Goal: Transaction & Acquisition: Purchase product/service

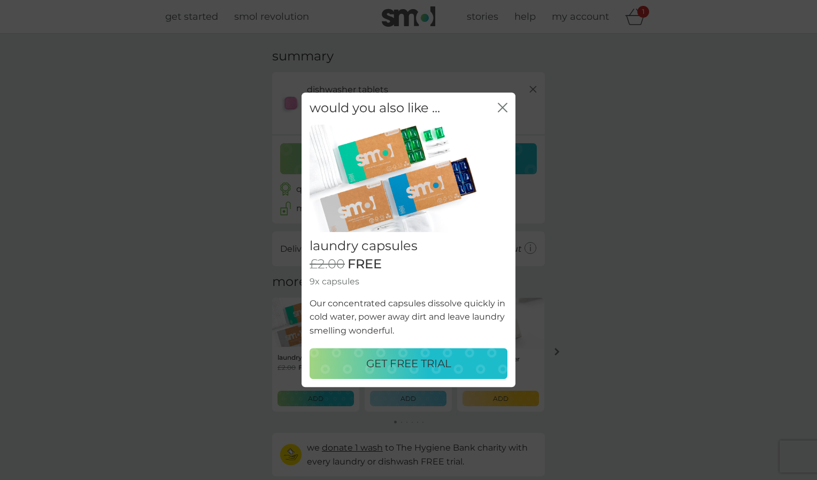
click at [503, 108] on icon "close" at bounding box center [505, 107] width 4 height 9
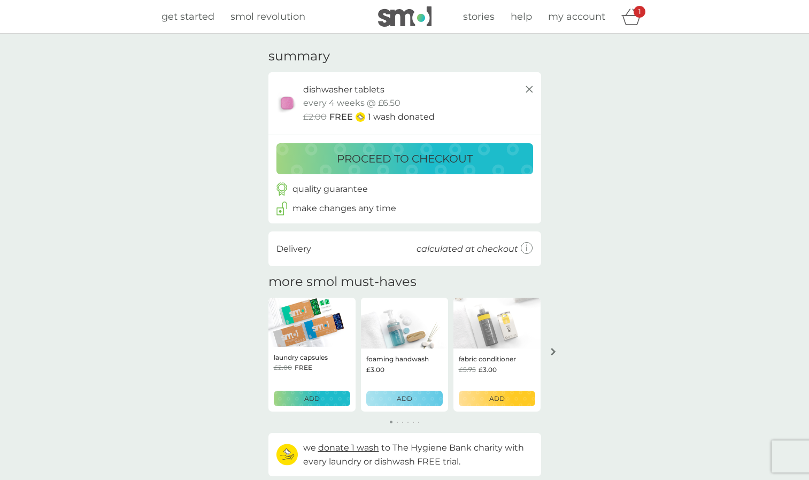
click at [448, 157] on p "proceed to checkout" at bounding box center [405, 158] width 136 height 17
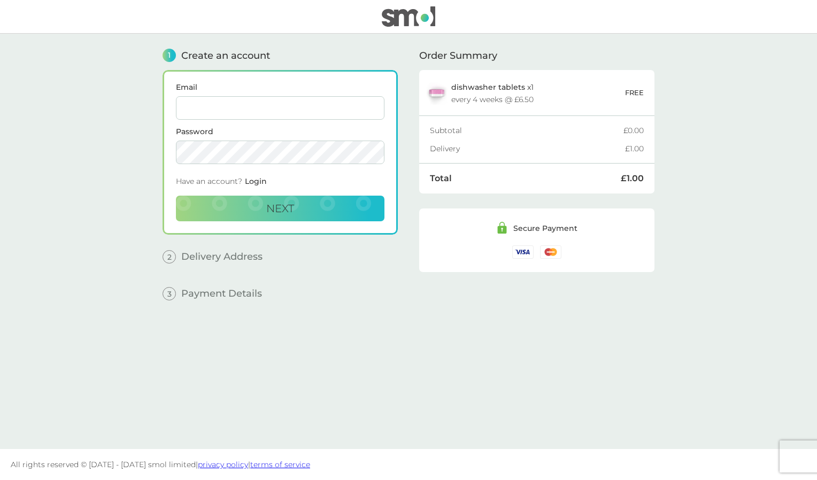
click at [221, 113] on input "Email" at bounding box center [280, 108] width 209 height 24
type input "l.featherstone@live.co.uk"
click at [265, 205] on button "Next" at bounding box center [280, 209] width 209 height 26
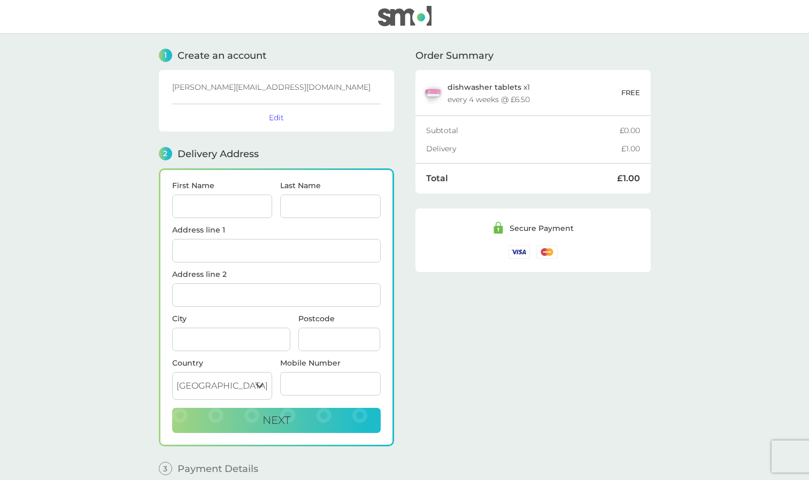
click at [242, 216] on input "First Name" at bounding box center [222, 207] width 101 height 24
type input "Lucinda"
type input "Groves"
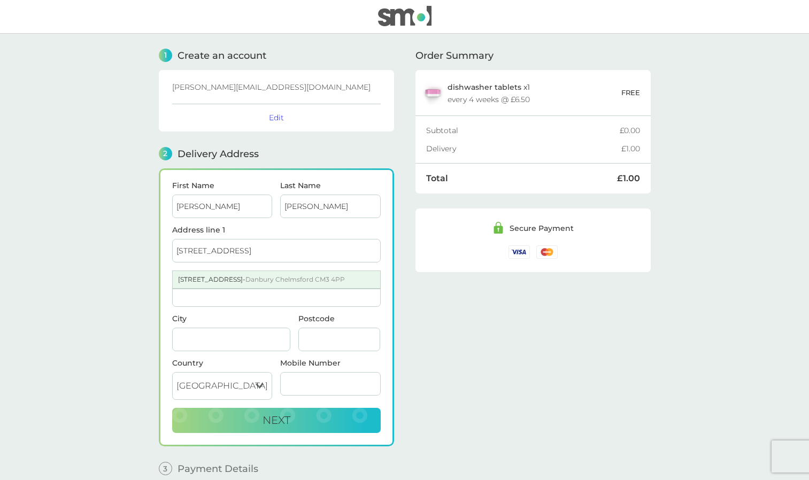
click at [263, 287] on div "7 Hopkirk Close - Danbury Chelmsford CM3 4PP" at bounding box center [276, 279] width 207 height 17
type input "7 Hopkirk Close, Danbury"
type input "Chelmsford"
type input "CM3 4PP"
click at [316, 375] on input "Mobile Number" at bounding box center [330, 384] width 101 height 24
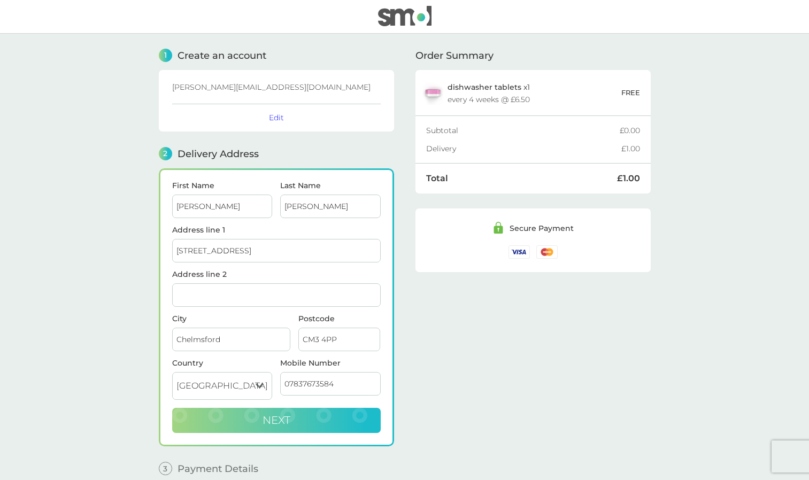
type input "07837673584"
click at [329, 422] on button "Next" at bounding box center [276, 421] width 209 height 26
checkbox input "true"
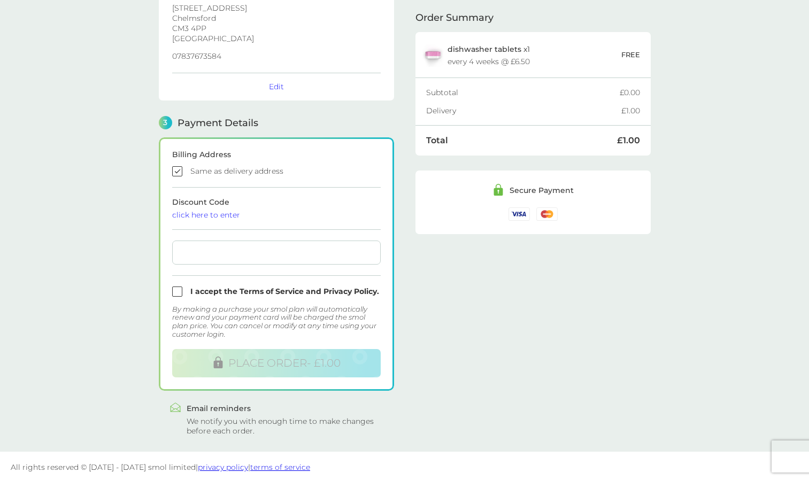
scroll to position [198, 0]
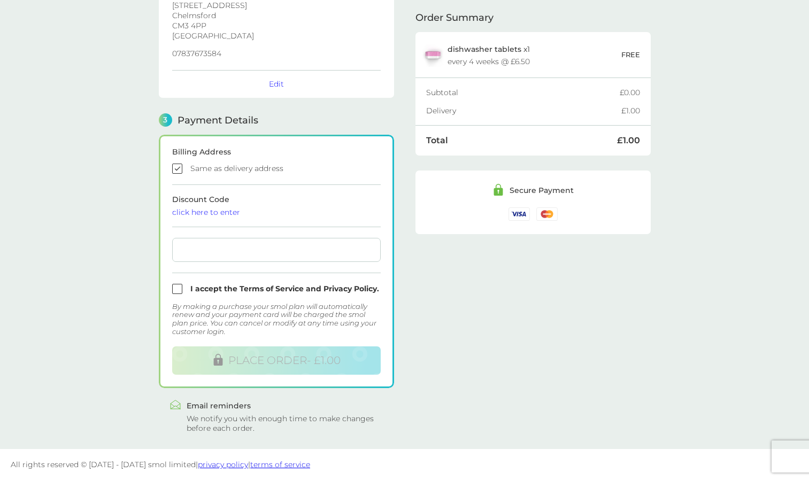
click at [220, 287] on input "checkbox" at bounding box center [276, 289] width 209 height 10
checkbox input "true"
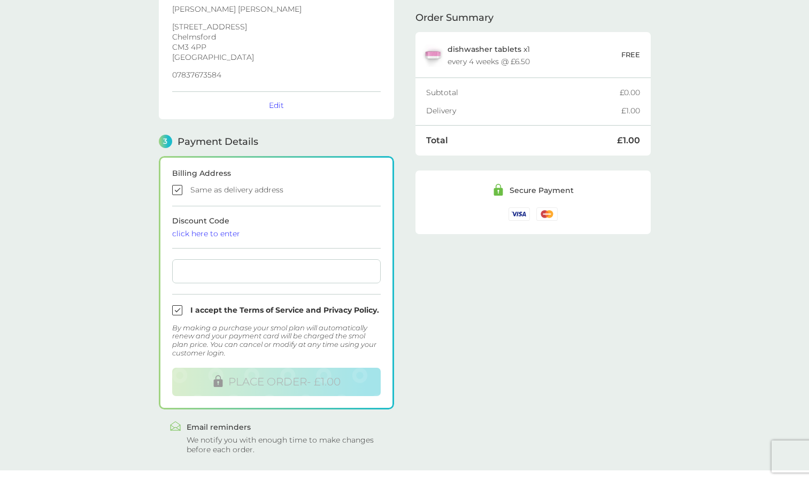
scroll to position [177, 0]
click at [259, 234] on div "click here to enter" at bounding box center [276, 232] width 209 height 7
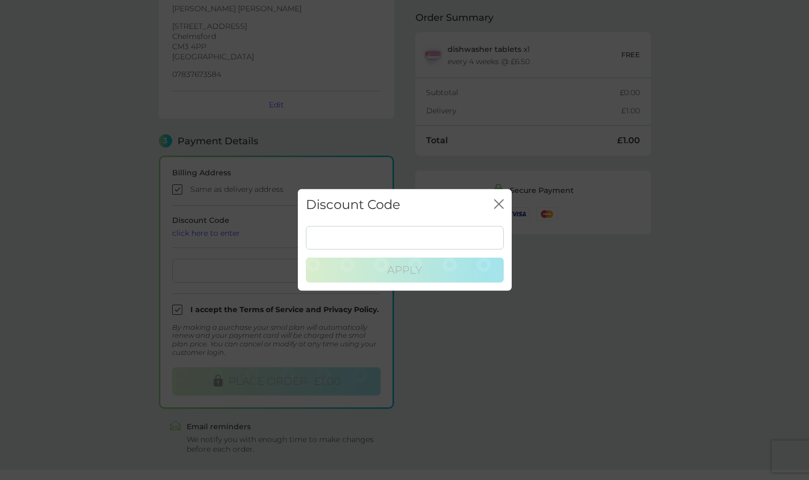
click at [493, 203] on div "Discount Code close" at bounding box center [405, 205] width 214 height 32
click at [498, 201] on icon "close" at bounding box center [499, 204] width 10 height 10
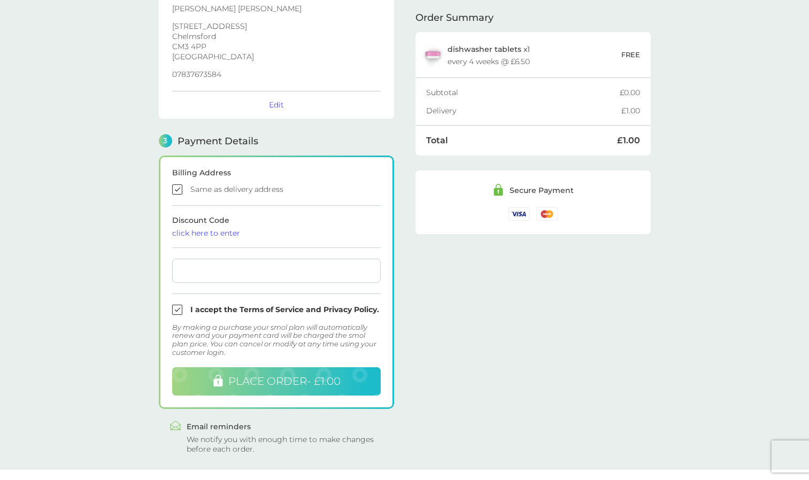
click at [309, 381] on span "PLACE ORDER - £1.00" at bounding box center [284, 381] width 112 height 13
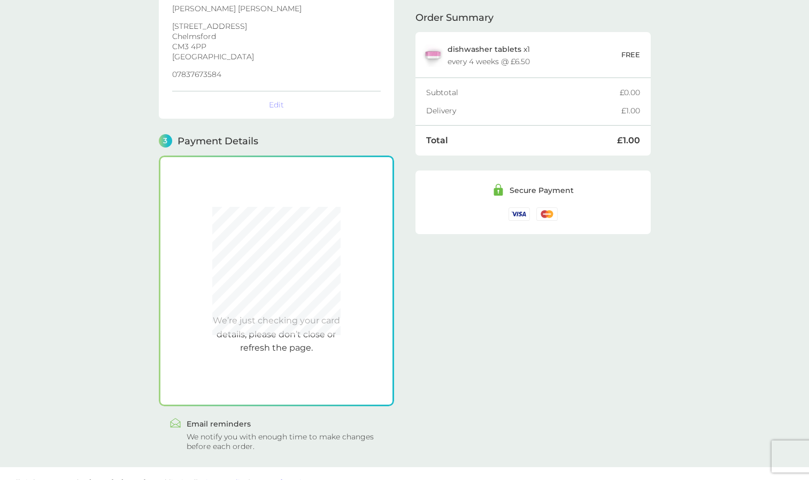
scroll to position [195, 0]
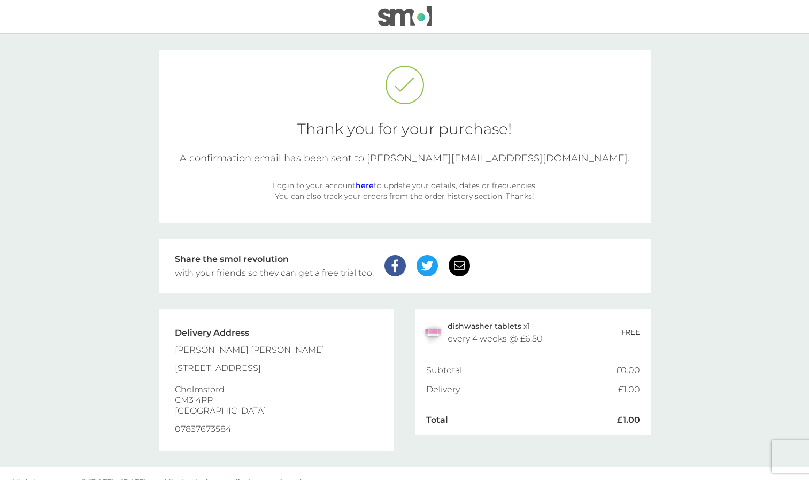
click at [362, 184] on link "here" at bounding box center [365, 186] width 18 height 10
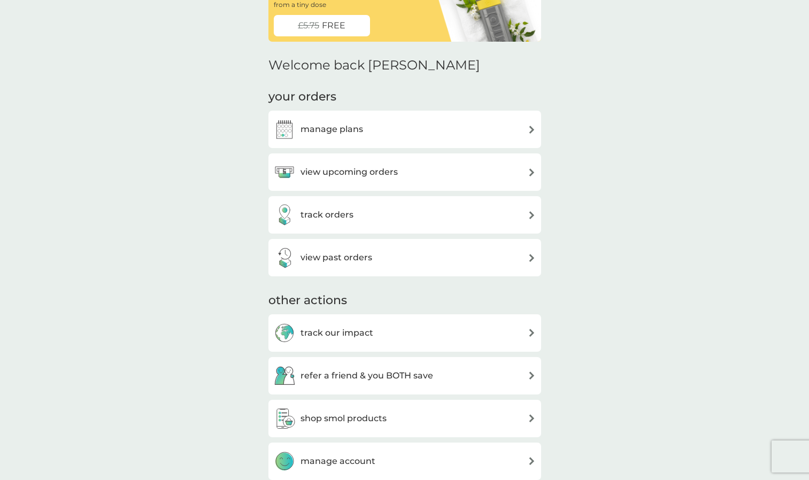
scroll to position [79, 0]
click at [306, 180] on div "view upcoming orders" at bounding box center [336, 171] width 124 height 21
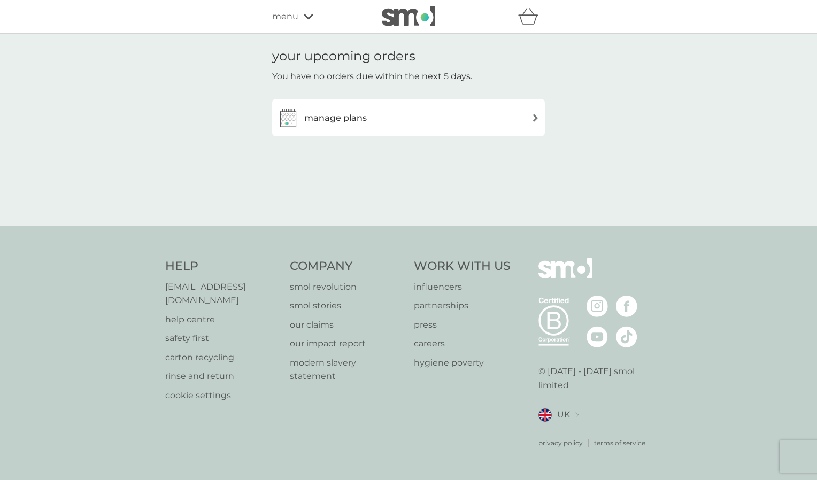
click at [316, 119] on h3 "manage plans" at bounding box center [335, 118] width 63 height 14
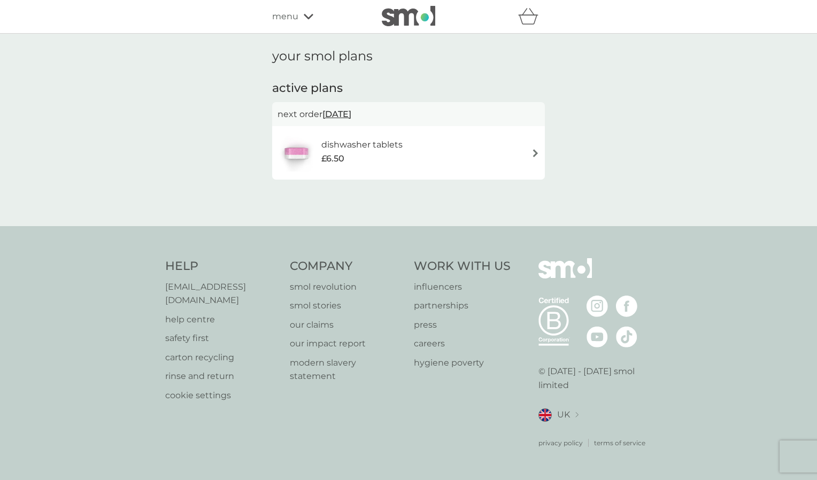
click at [535, 152] on img at bounding box center [535, 153] width 8 height 8
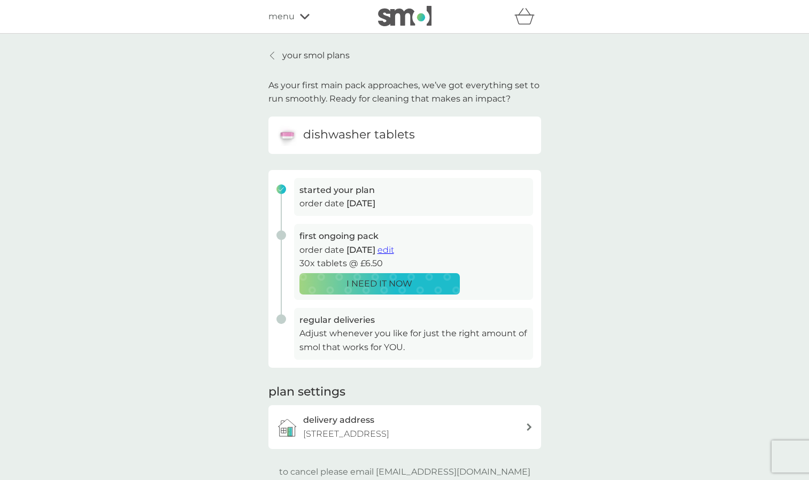
click at [273, 55] on icon at bounding box center [272, 55] width 4 height 9
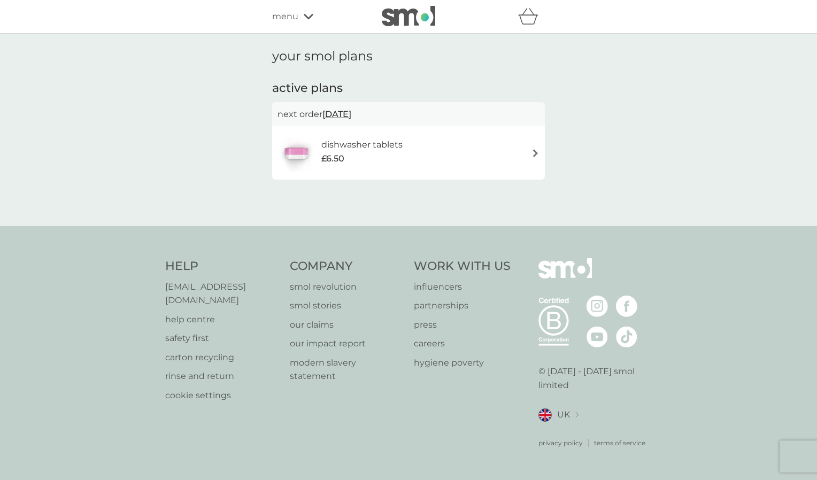
click at [273, 55] on h1 "your smol plans" at bounding box center [408, 57] width 273 height 16
click at [305, 21] on div "menu" at bounding box center [317, 17] width 91 height 14
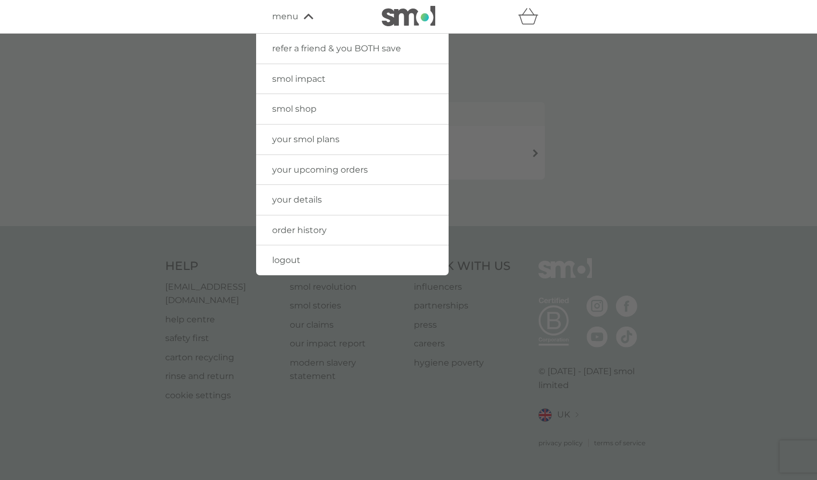
click at [535, 119] on div at bounding box center [408, 274] width 817 height 480
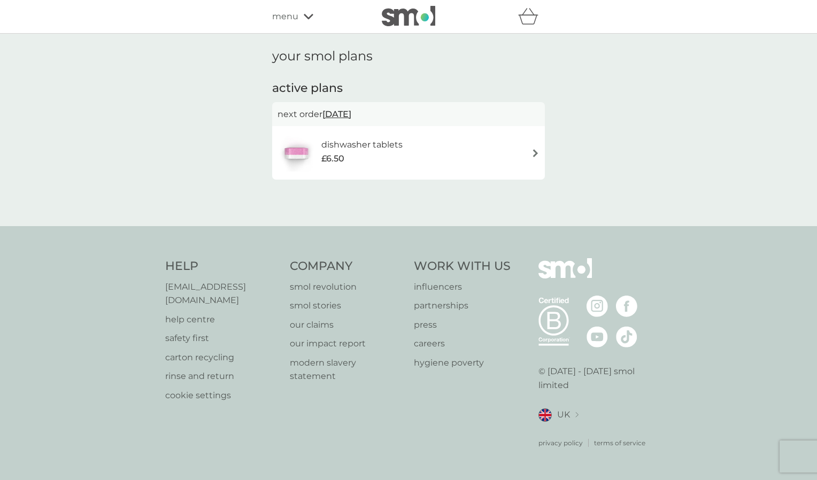
click at [422, 22] on img at bounding box center [408, 16] width 53 height 20
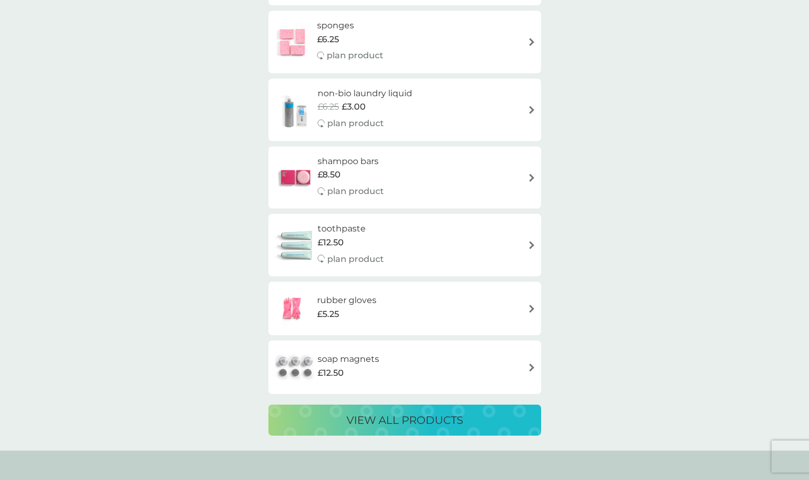
scroll to position [1815, 0]
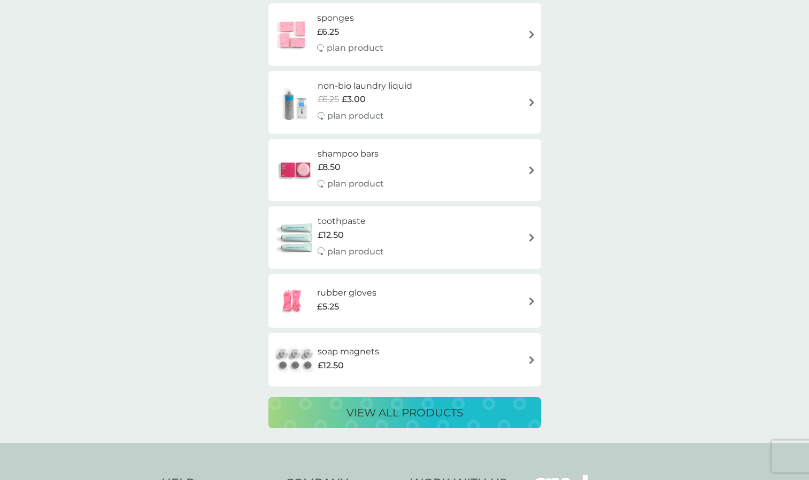
click at [414, 406] on p "view all products" at bounding box center [404, 412] width 117 height 17
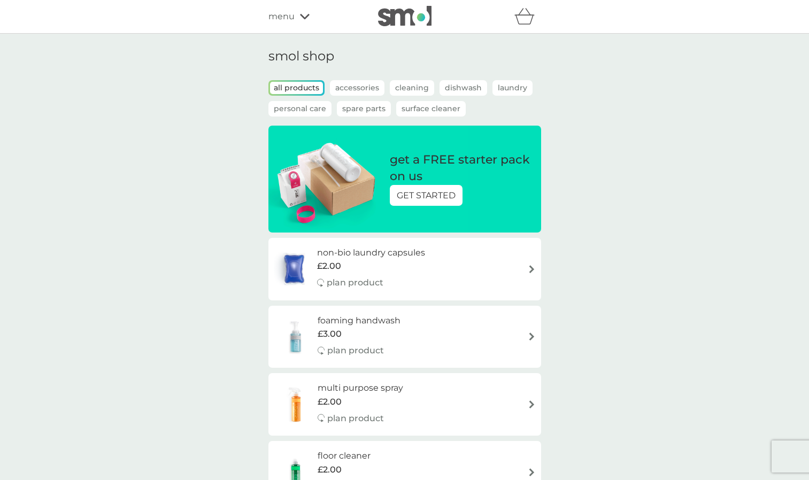
click at [435, 195] on p "GET STARTED" at bounding box center [426, 196] width 59 height 14
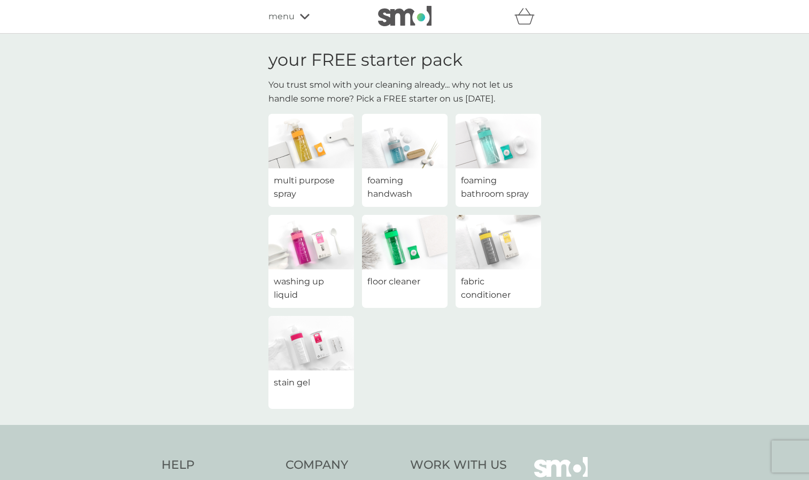
click at [304, 13] on icon at bounding box center [305, 16] width 10 height 6
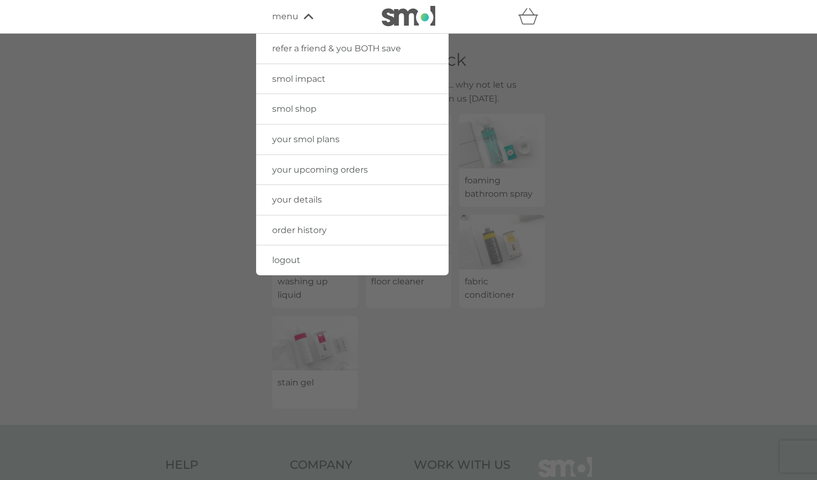
click at [297, 255] on link "logout" at bounding box center [352, 260] width 192 height 30
